Goal: Download file/media

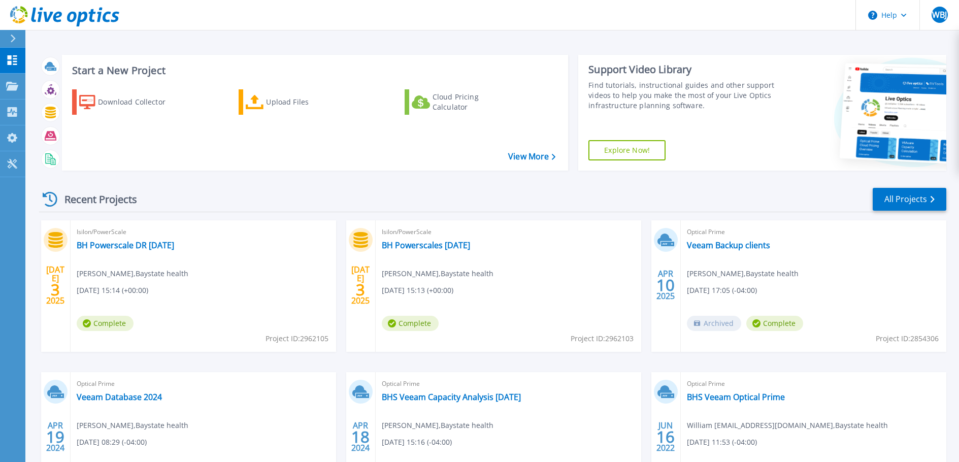
drag, startPoint x: 135, startPoint y: 101, endPoint x: 74, endPoint y: 147, distance: 76.4
click at [74, 147] on div "Download Collector Upload Files Cloud Pricing Calculator" at bounding box center [313, 123] width 499 height 84
click at [94, 102] on icon at bounding box center [87, 102] width 16 height 15
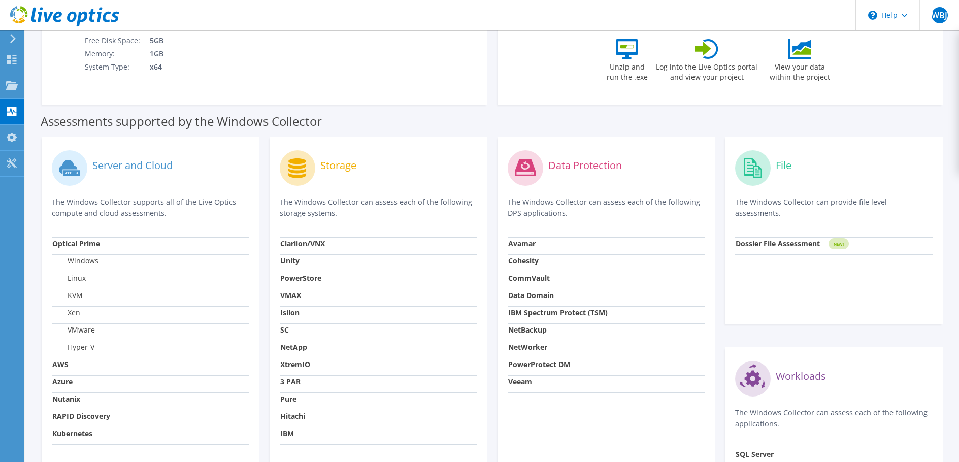
scroll to position [254, 0]
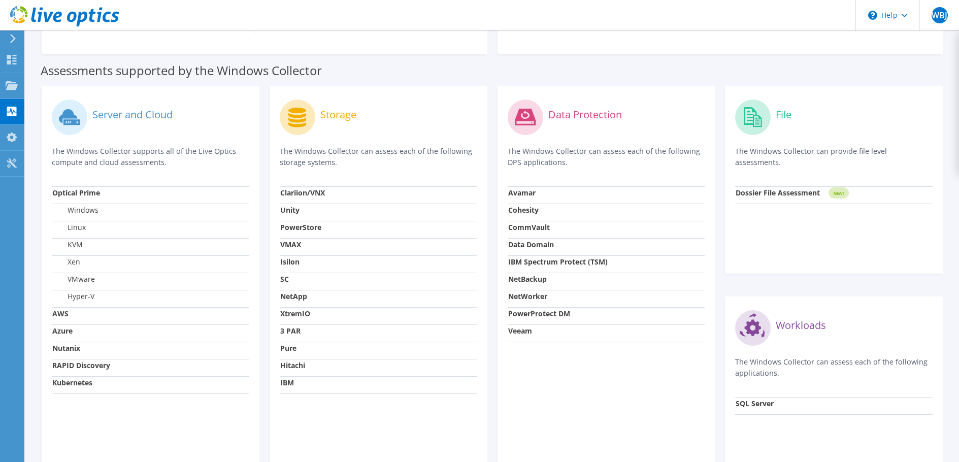
click at [492, 435] on div "Data Protection The Windows Collector can assess each of the following DPS appl…" at bounding box center [606, 285] width 228 height 398
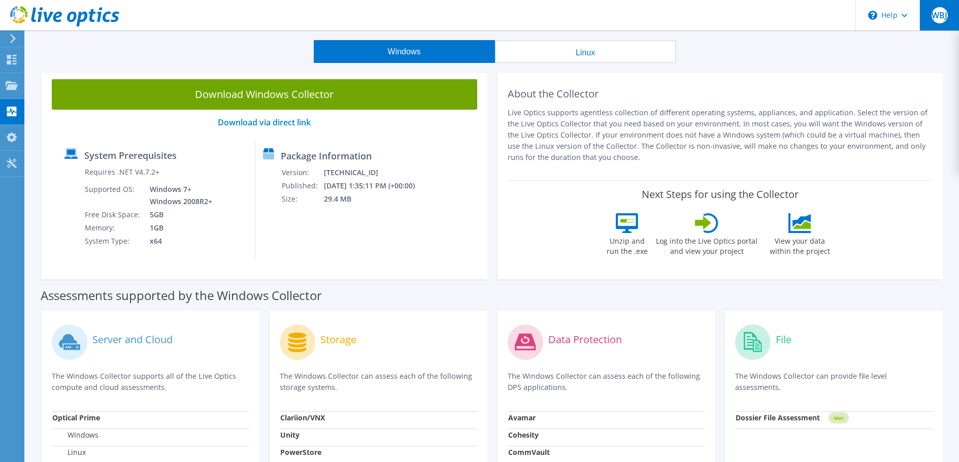
scroll to position [17, 0]
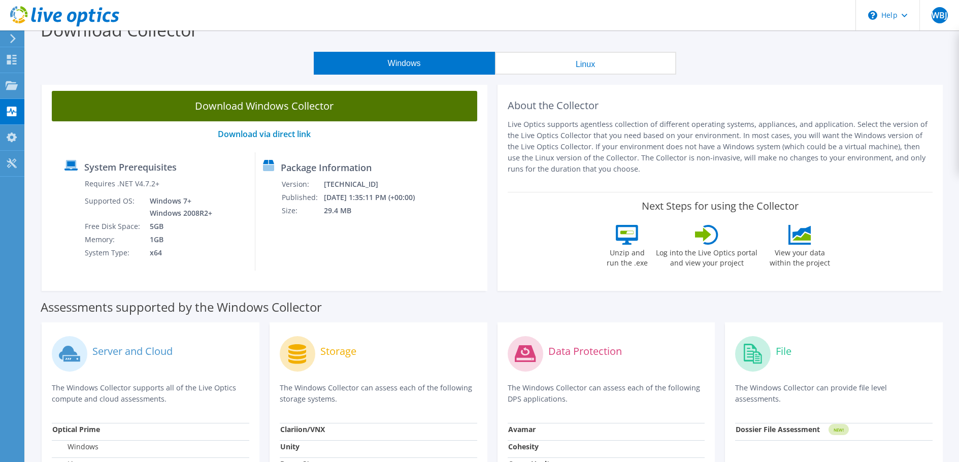
click at [267, 110] on link "Download Windows Collector" at bounding box center [264, 106] width 425 height 30
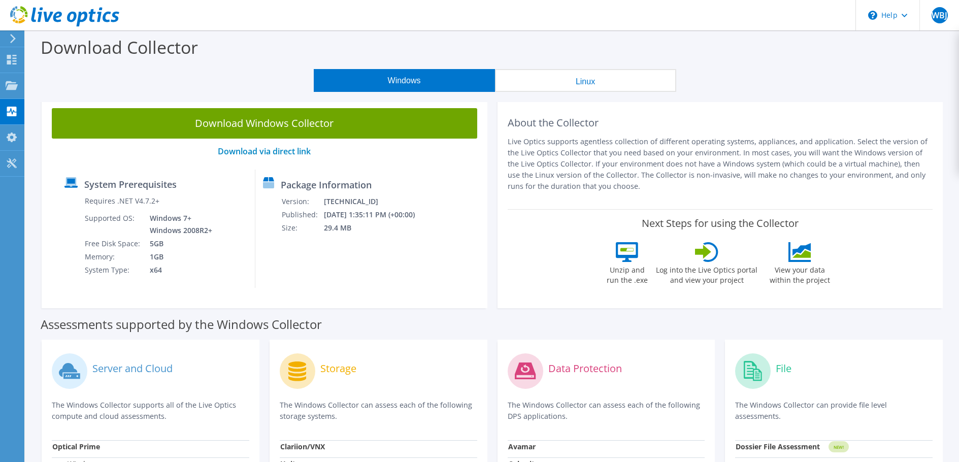
click at [63, 16] on icon at bounding box center [64, 16] width 109 height 21
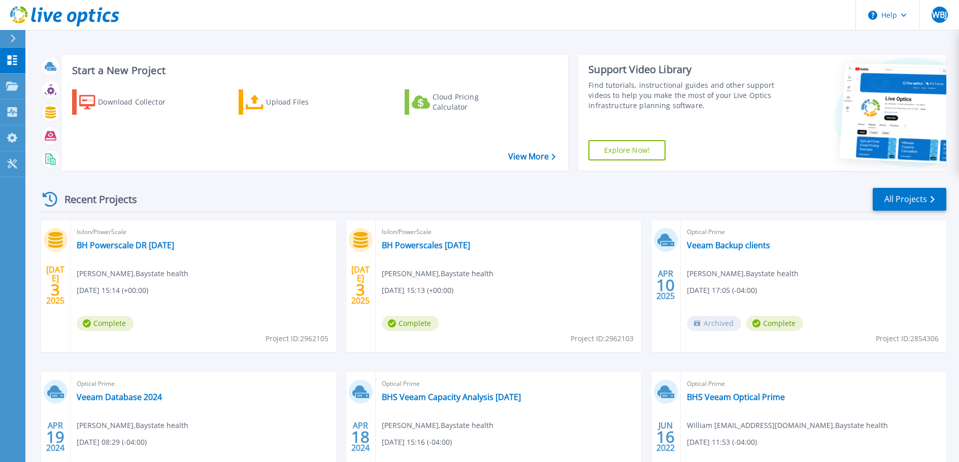
scroll to position [101, 0]
